Goal: Task Accomplishment & Management: Complete application form

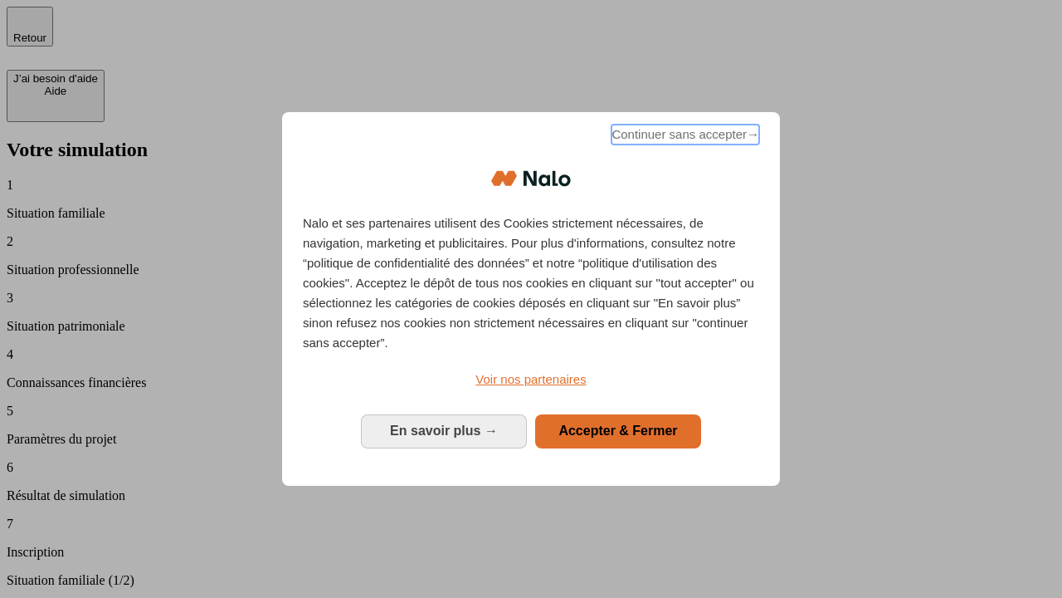
click at [684, 137] on span "Continuer sans accepter →" at bounding box center [686, 135] width 148 height 20
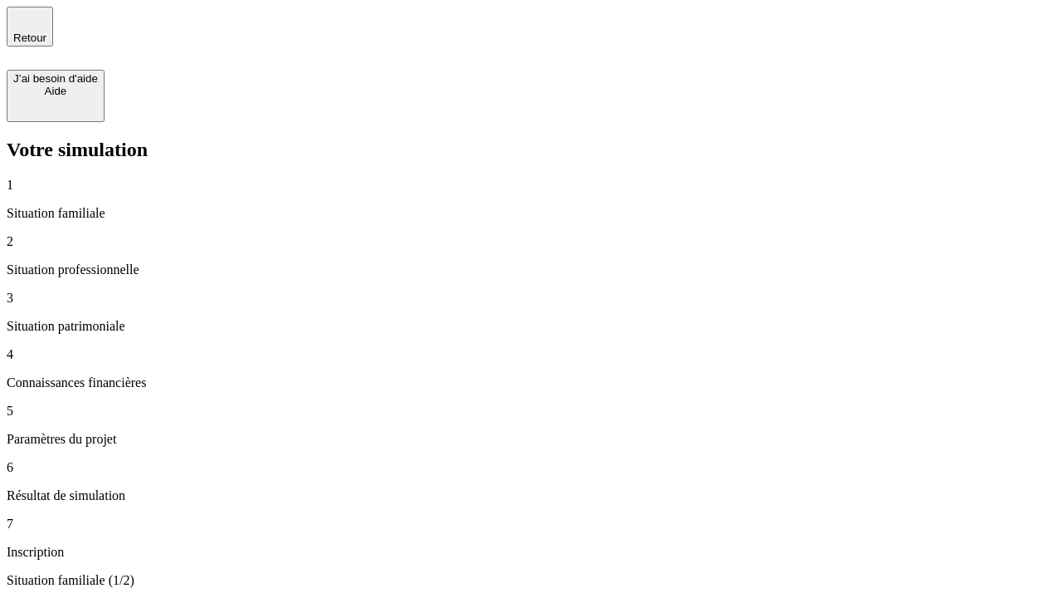
type input "30 000"
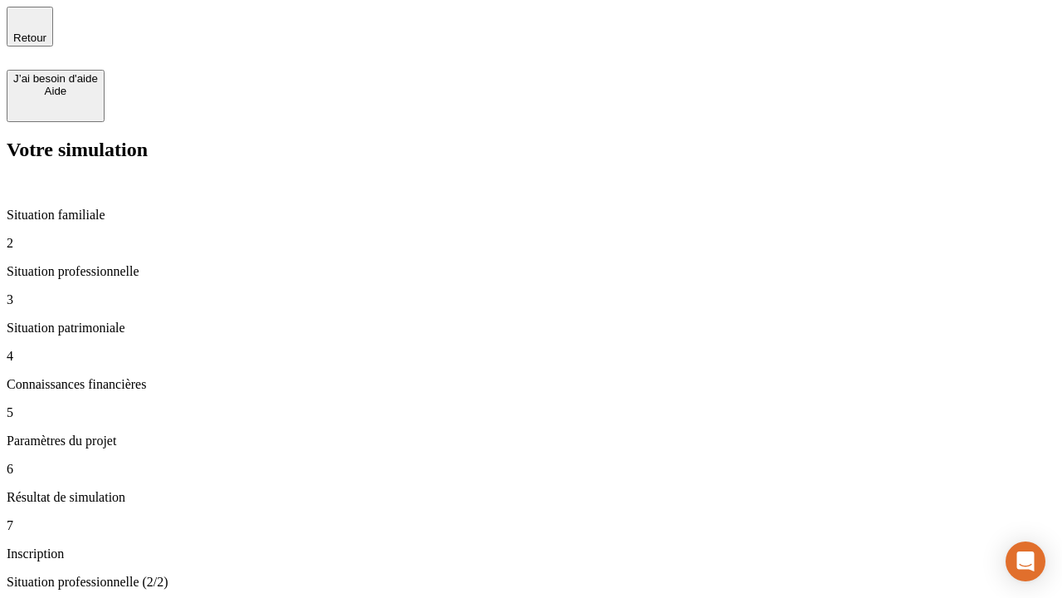
type input "40 000"
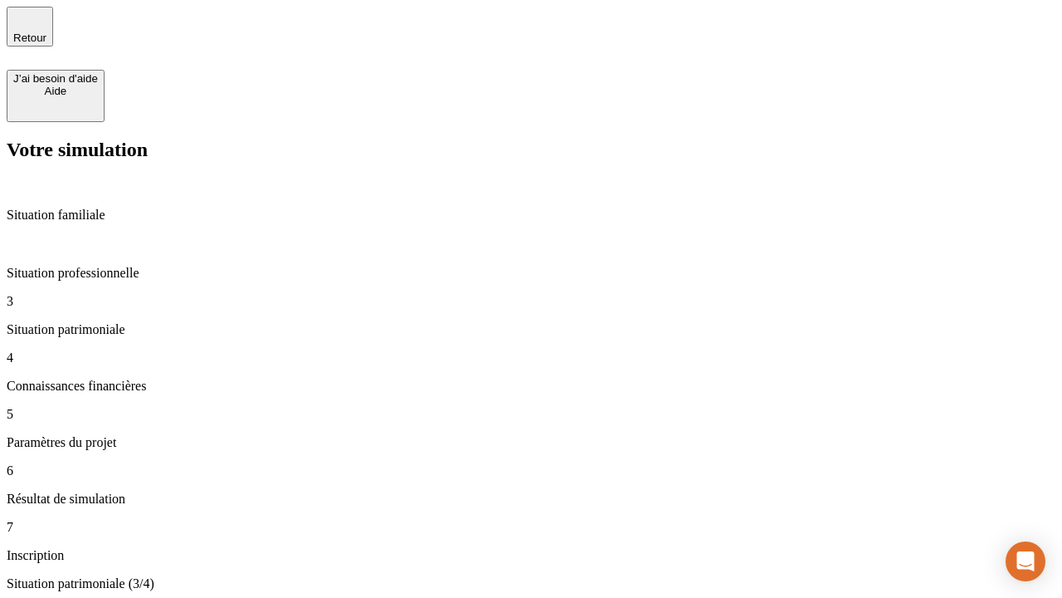
type input "1 100"
type input "20"
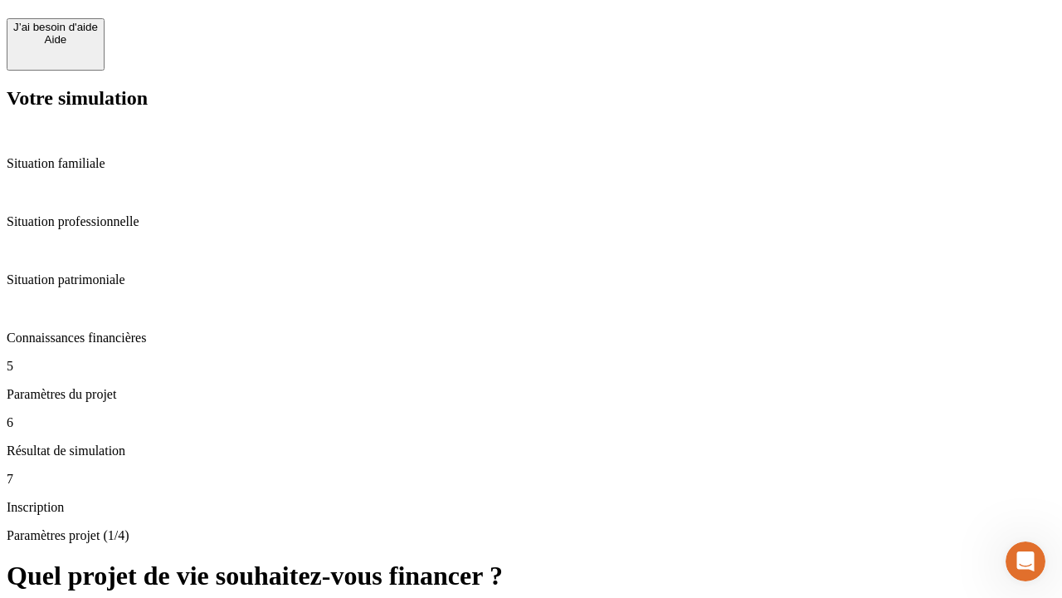
scroll to position [565, 0]
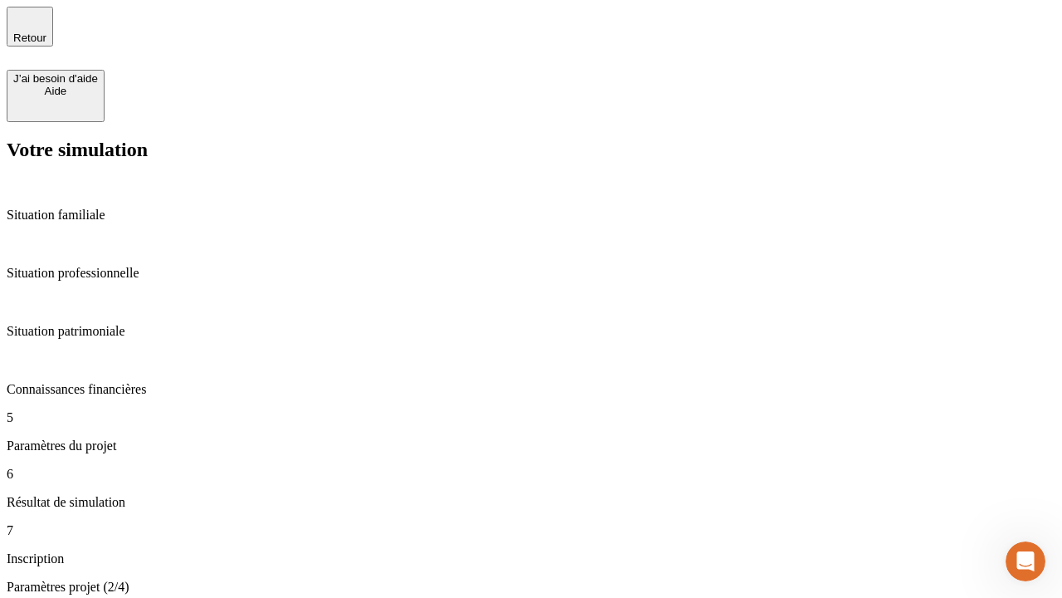
type input "40"
type input "50 000"
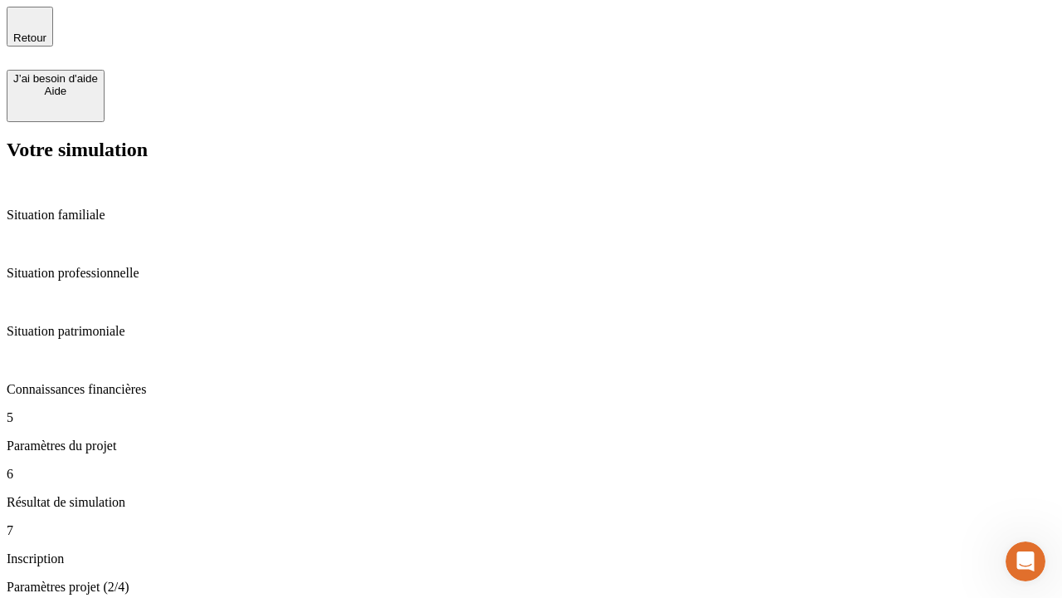
type input "640"
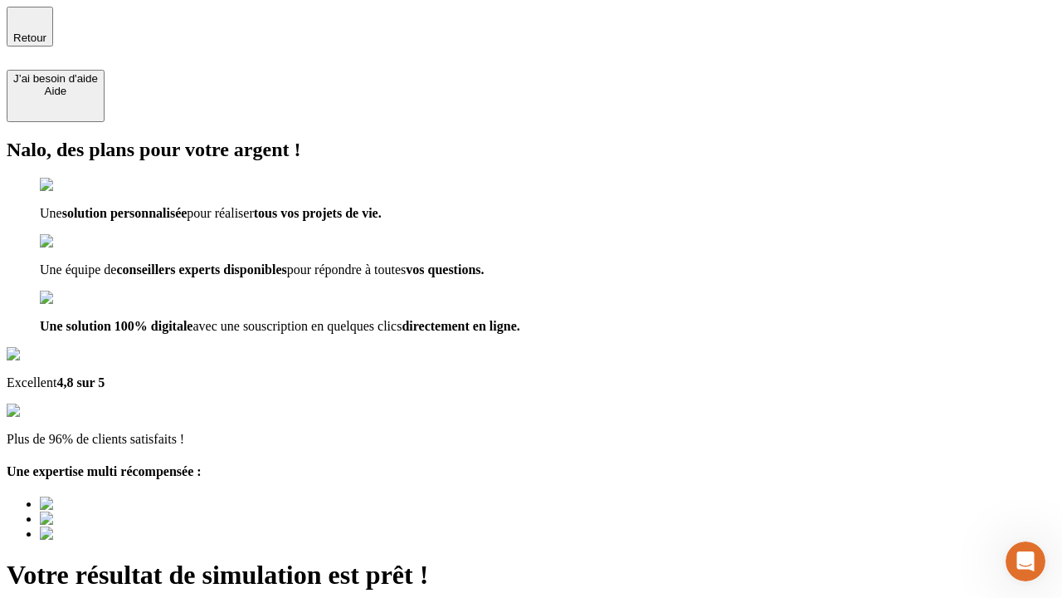
type input "[EMAIL_ADDRESS][DOMAIN_NAME]"
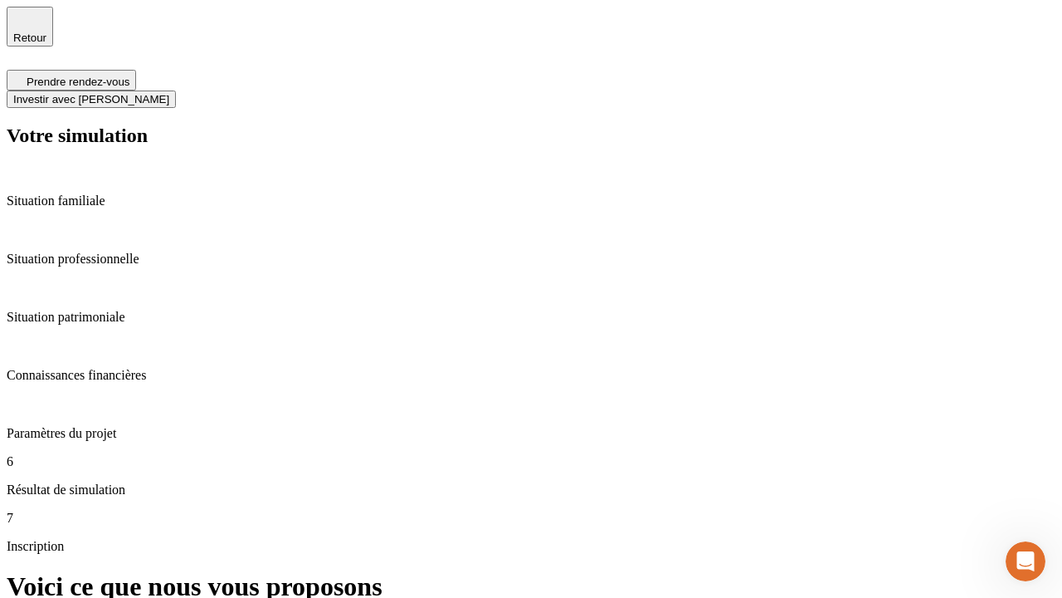
click at [169, 93] on span "Investir avec [PERSON_NAME]" at bounding box center [91, 99] width 156 height 12
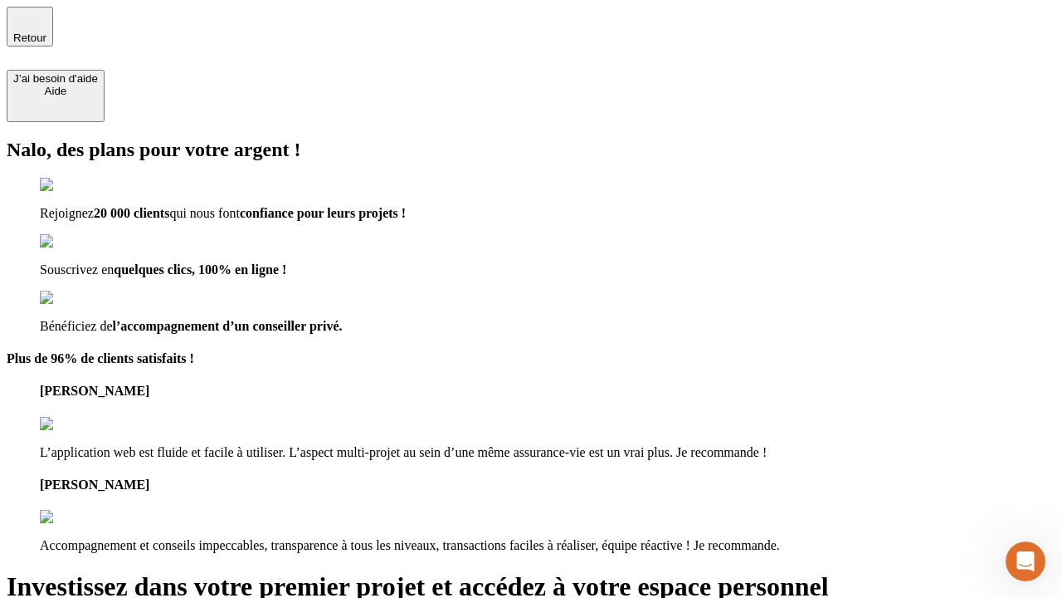
type input "abc"
